Goal: Task Accomplishment & Management: Manage account settings

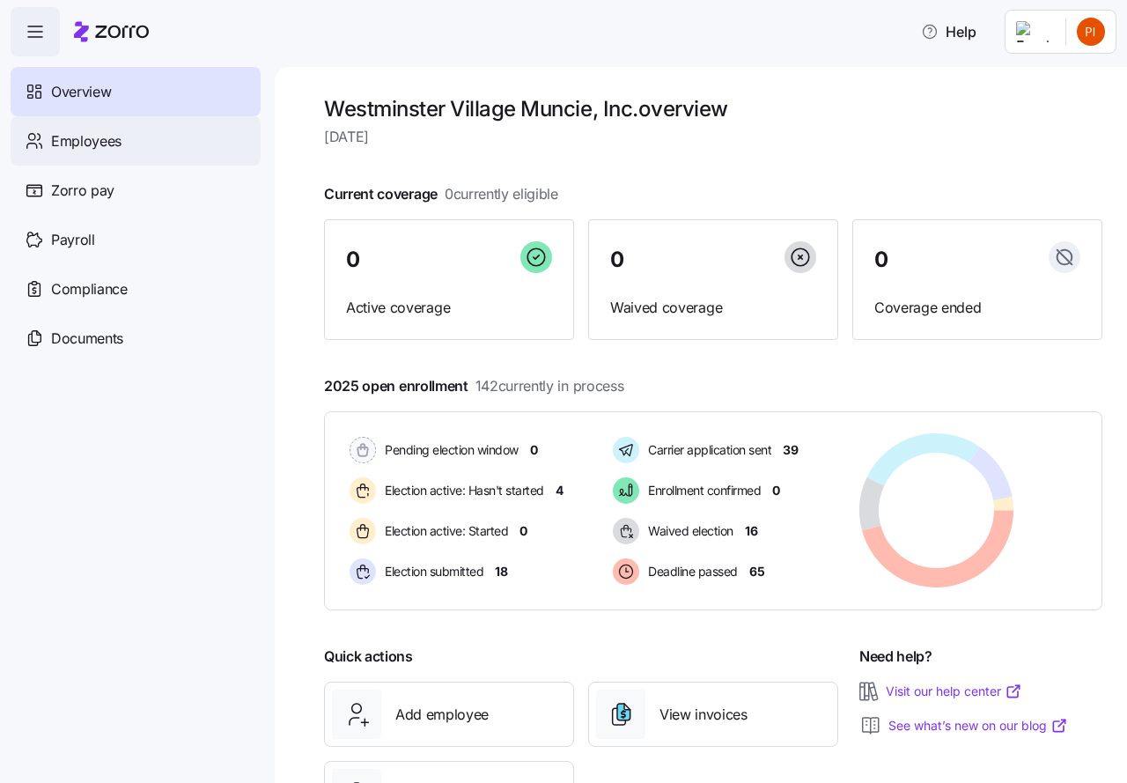
click at [94, 138] on span "Employees" at bounding box center [86, 141] width 70 height 22
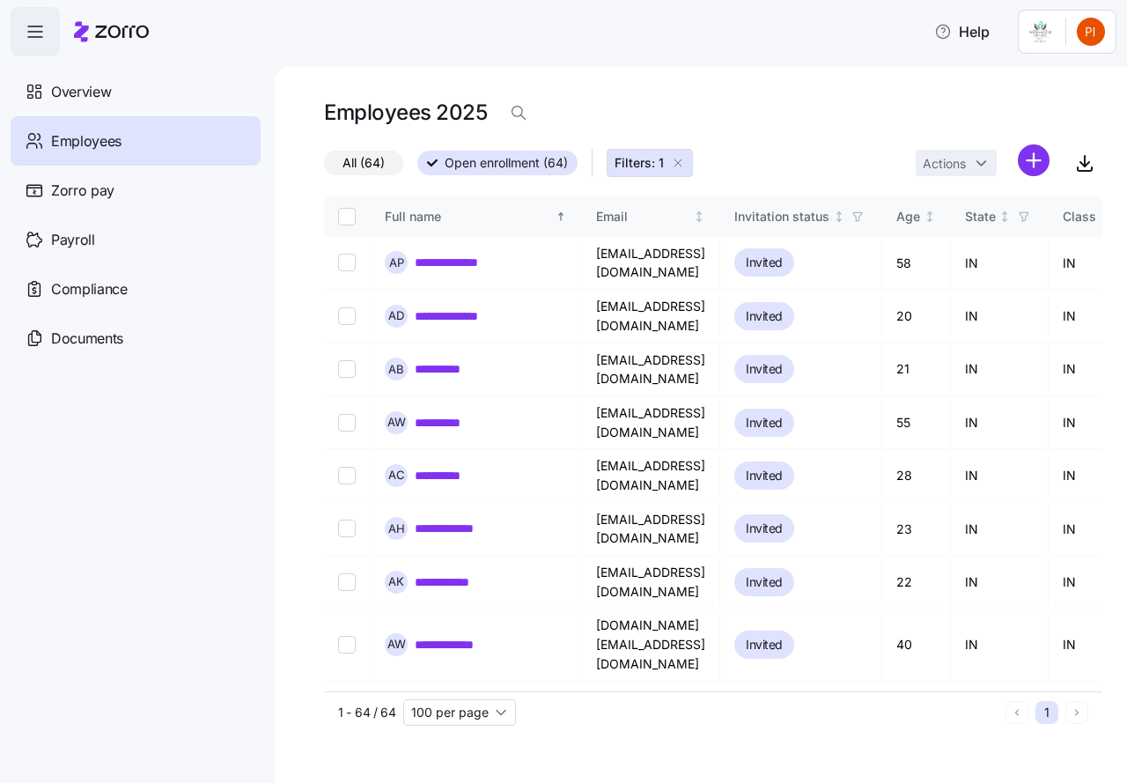
click at [675, 161] on icon "button" at bounding box center [678, 163] width 14 height 14
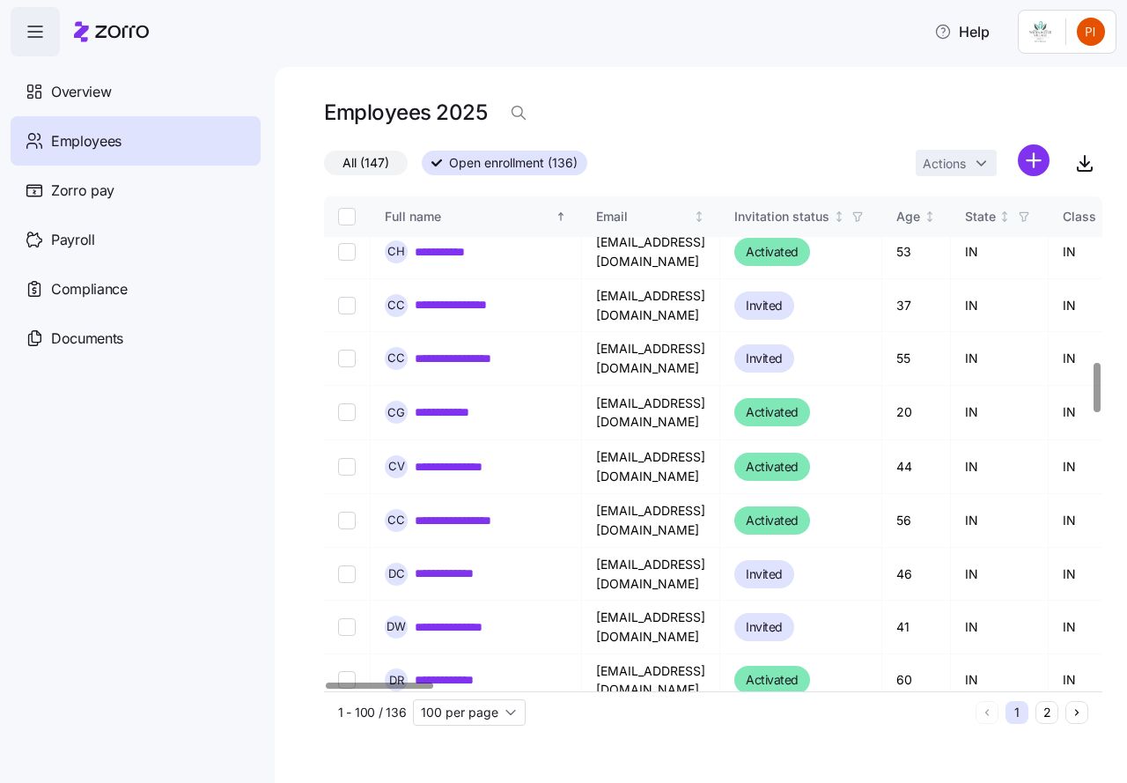
scroll to position [1626, 0]
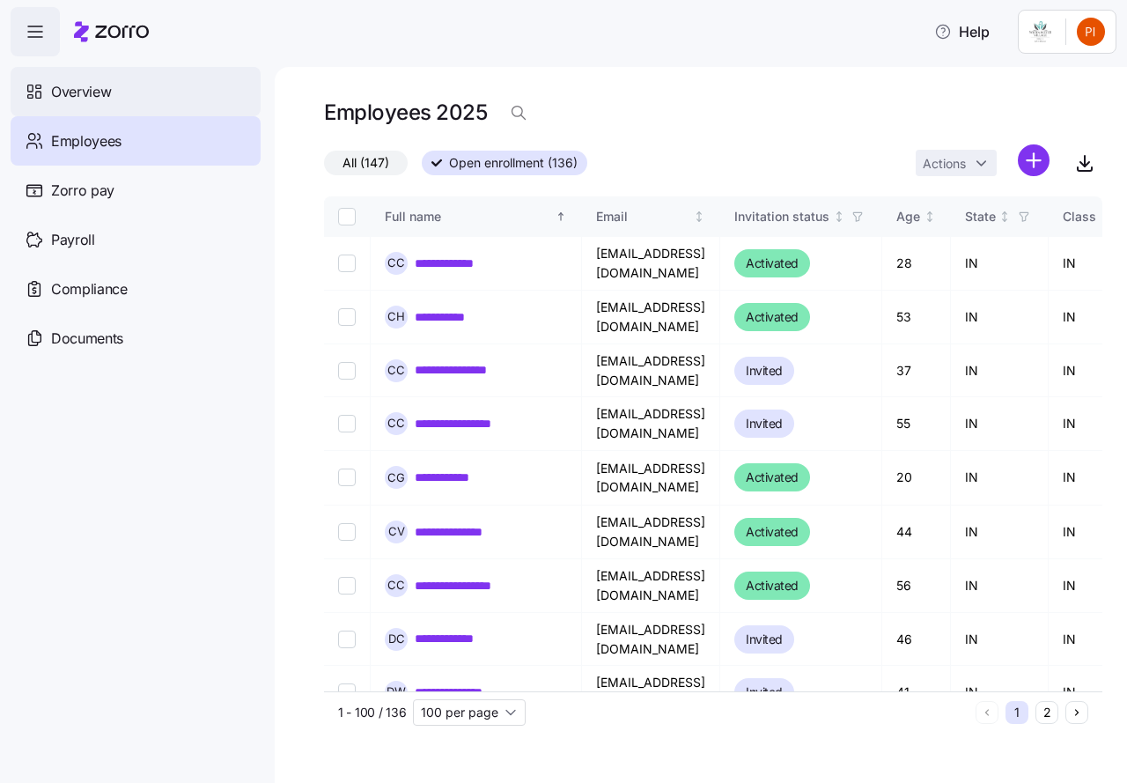
click at [84, 91] on span "Overview" at bounding box center [81, 92] width 60 height 22
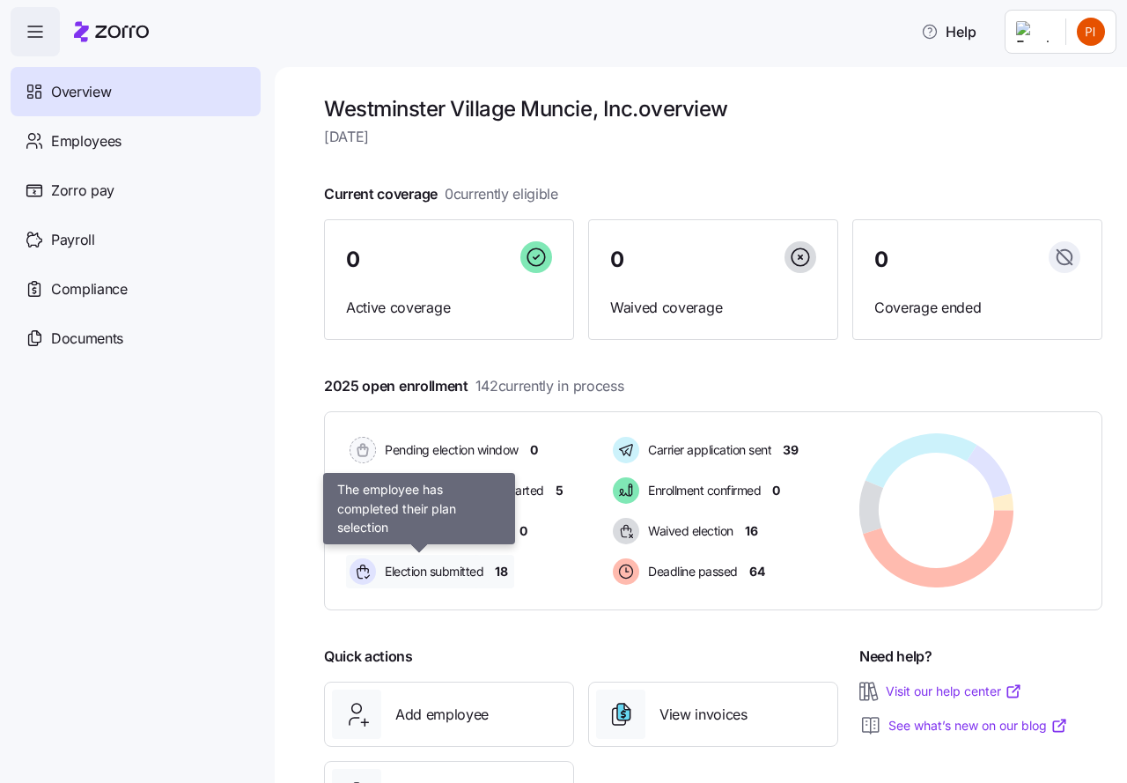
click at [433, 574] on span "Election submitted" at bounding box center [432, 572] width 104 height 18
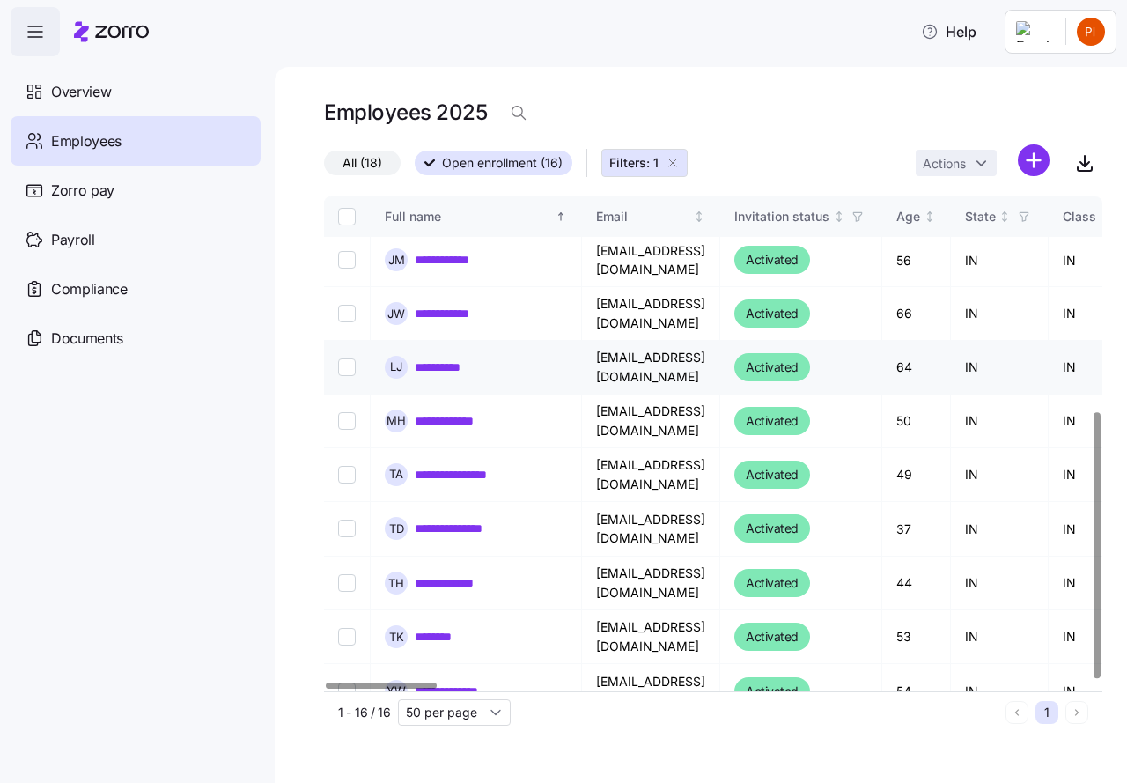
scroll to position [401, 0]
click at [673, 158] on icon "button" at bounding box center [673, 163] width 14 height 14
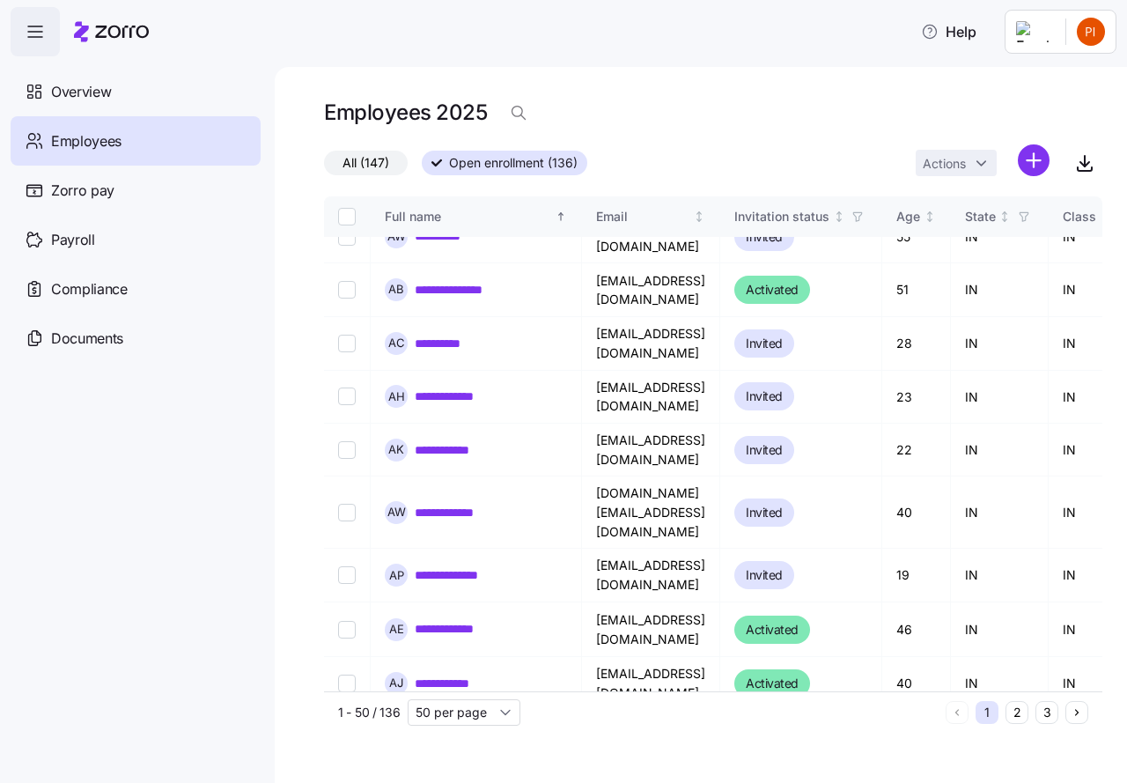
scroll to position [1980, 0]
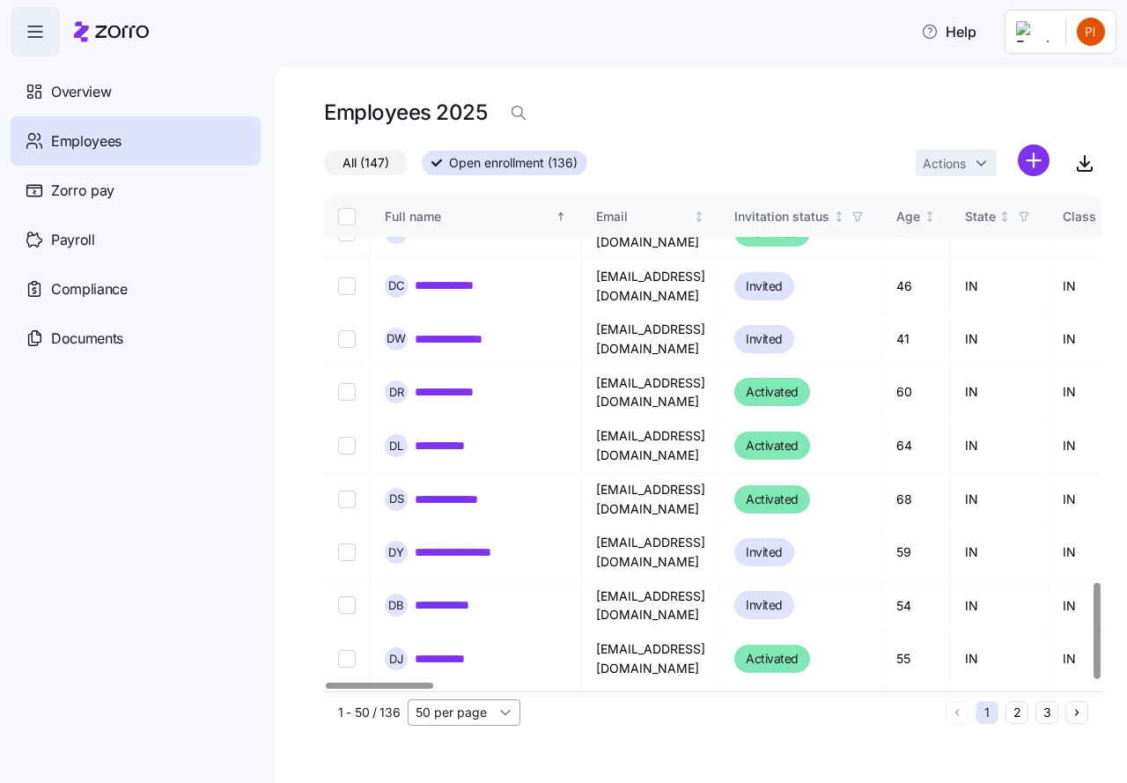
click at [505, 712] on input "50 per page" at bounding box center [464, 712] width 113 height 26
click at [468, 667] on span "150 per page" at bounding box center [459, 671] width 77 height 19
type input "150 per page"
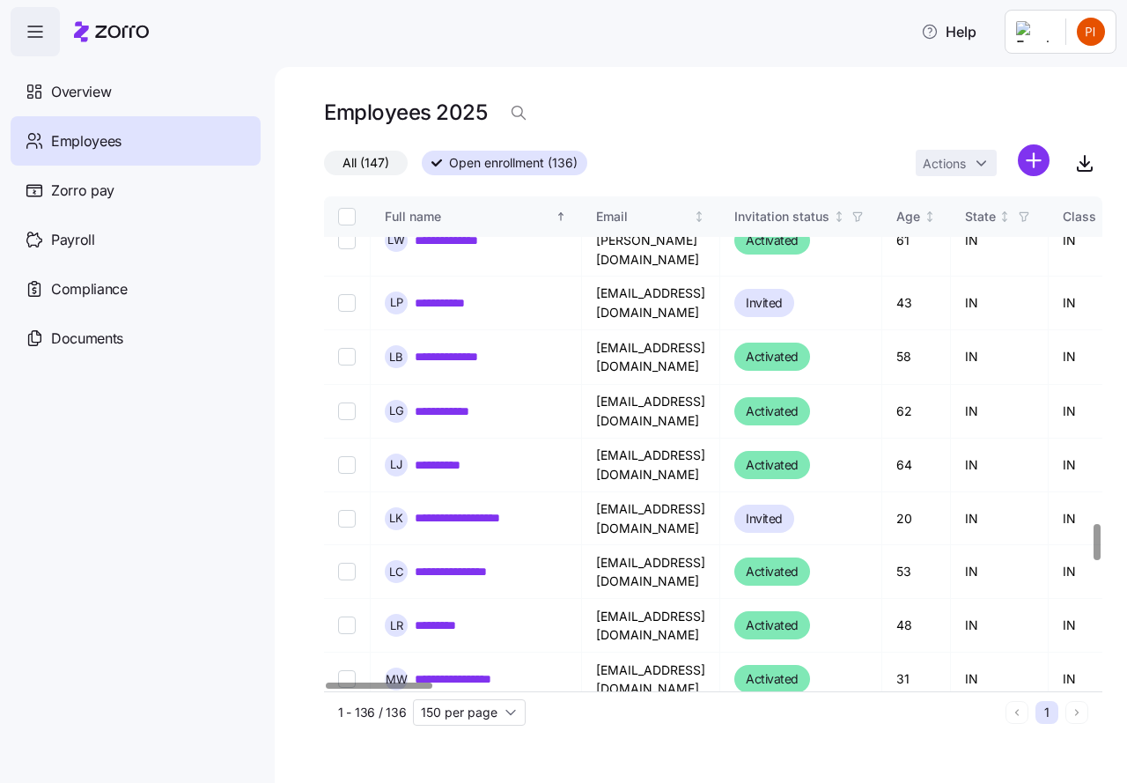
scroll to position [4499, 0]
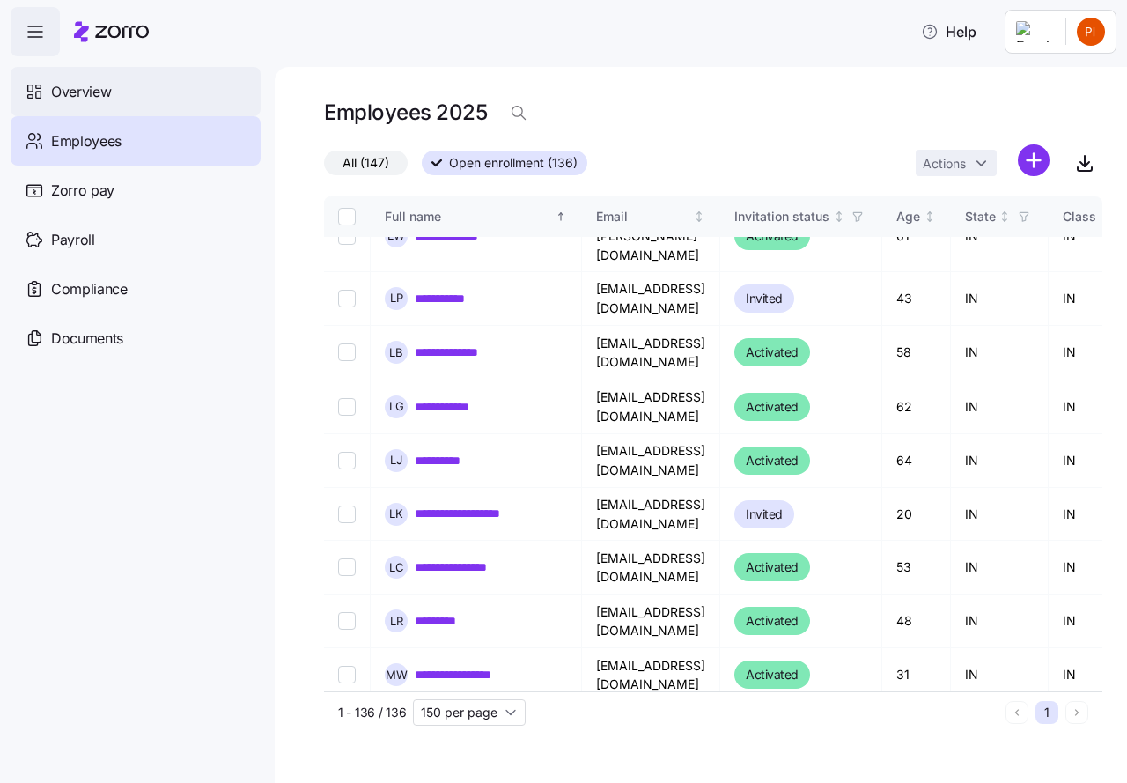
click at [66, 88] on span "Overview" at bounding box center [81, 92] width 60 height 22
